Goal: Information Seeking & Learning: Find specific fact

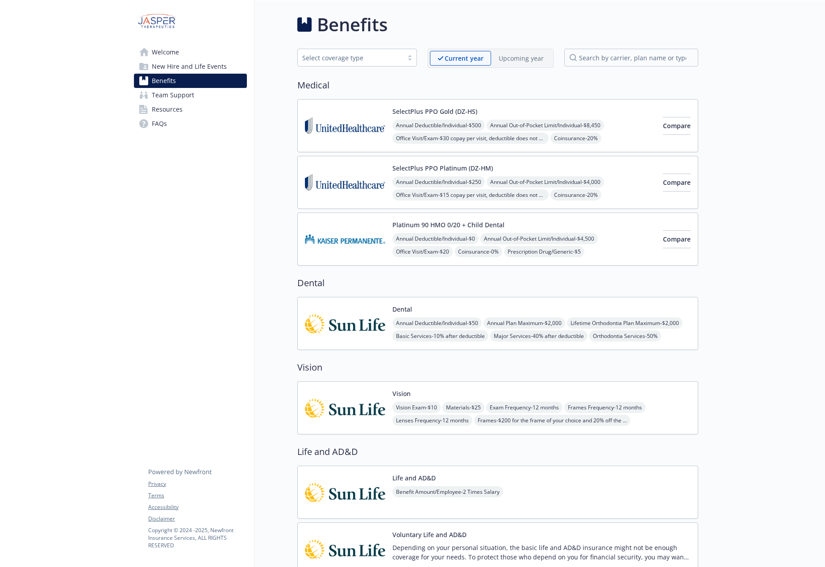
click at [313, 225] on img at bounding box center [345, 239] width 80 height 38
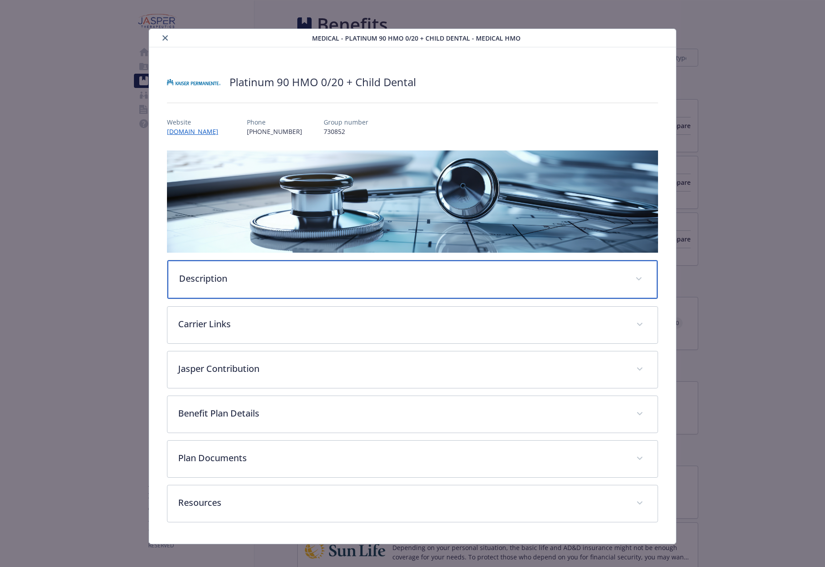
click at [236, 284] on div "Description" at bounding box center [412, 279] width 491 height 38
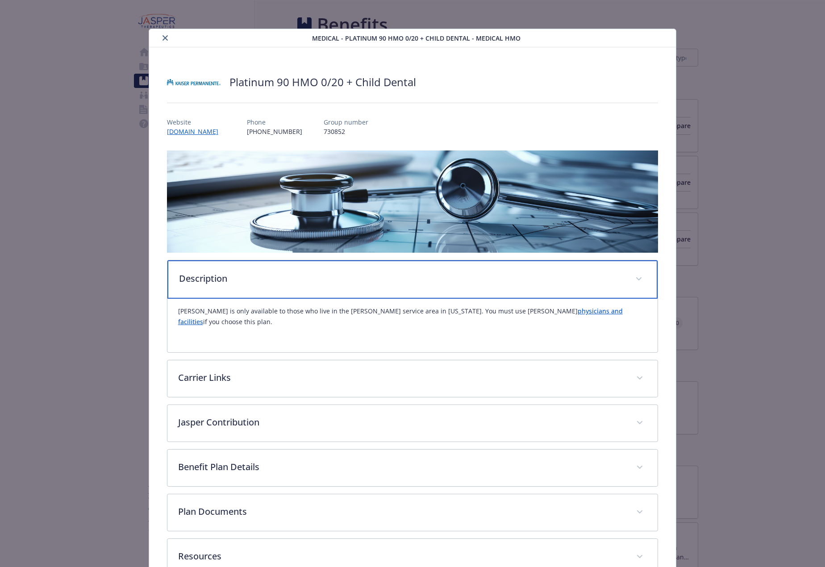
scroll to position [8, 0]
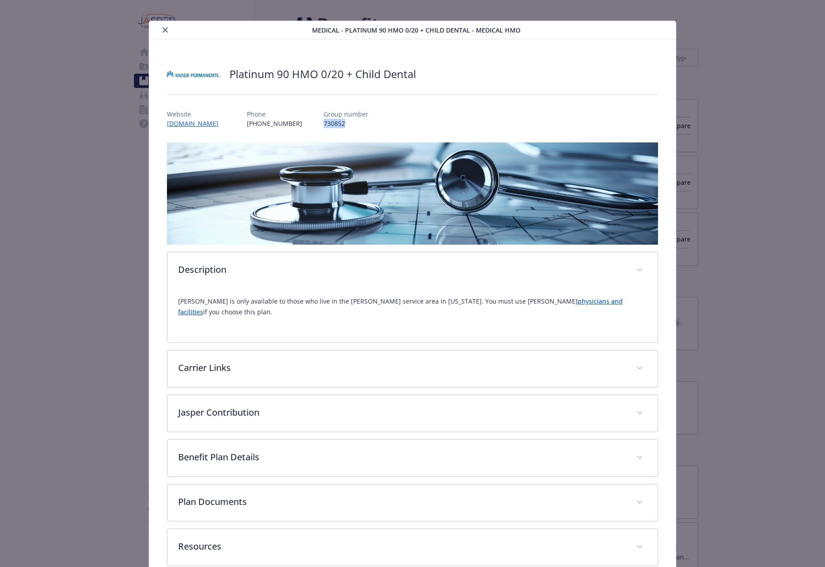
drag, startPoint x: 317, startPoint y: 124, endPoint x: 290, endPoint y: 123, distance: 27.2
click at [290, 123] on div "Website [DOMAIN_NAME] Phone [PHONE_NUMBER] Group number 730852" at bounding box center [412, 115] width 491 height 26
copy p "730852"
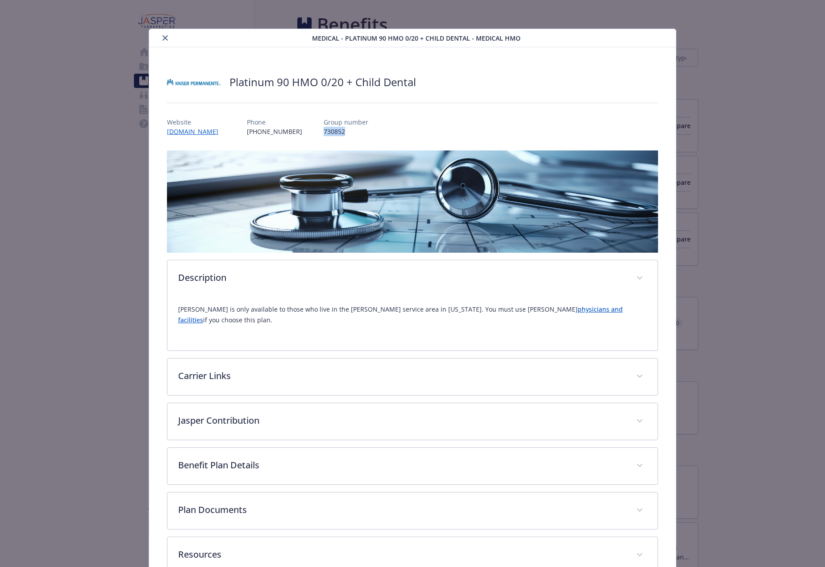
click at [162, 36] on icon "close" at bounding box center [164, 37] width 5 height 5
